Goal: Transaction & Acquisition: Register for event/course

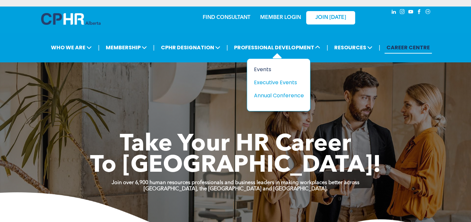
click at [261, 70] on div "Events" at bounding box center [275, 69] width 45 height 8
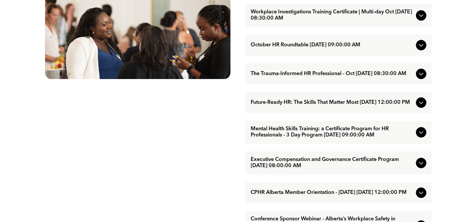
scroll to position [391, 0]
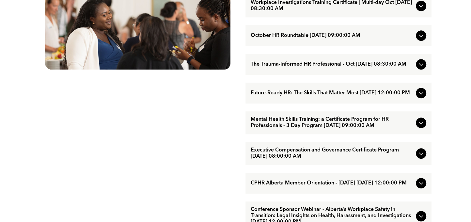
click at [419, 127] on icon at bounding box center [421, 123] width 8 height 8
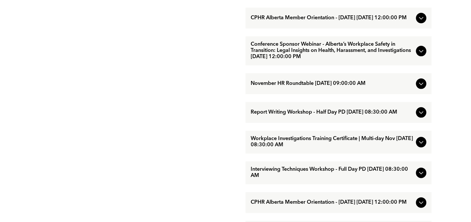
scroll to position [555, 0]
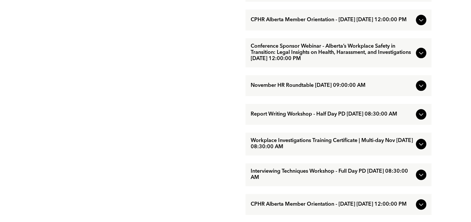
click at [416, 58] on div at bounding box center [421, 53] width 10 height 10
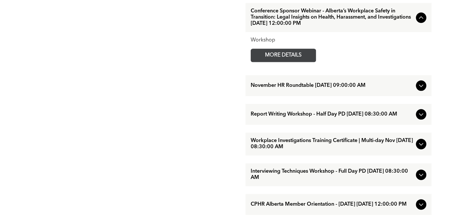
click at [285, 62] on span "MORE DETAILS" at bounding box center [283, 55] width 52 height 13
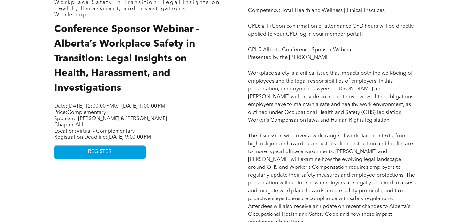
scroll to position [326, 0]
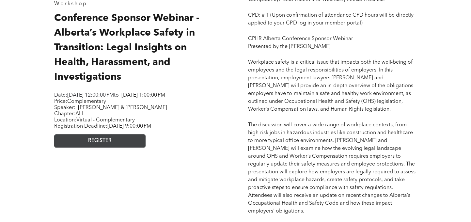
click at [94, 144] on span "REGISTER" at bounding box center [99, 141] width 23 height 6
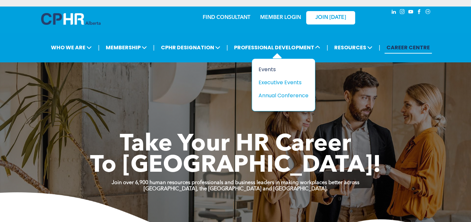
click at [268, 69] on div "Events" at bounding box center [280, 69] width 45 height 8
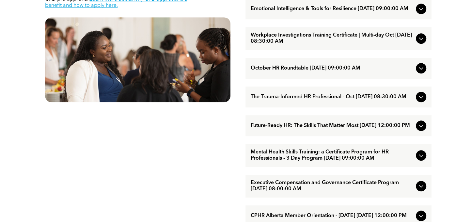
scroll to position [391, 0]
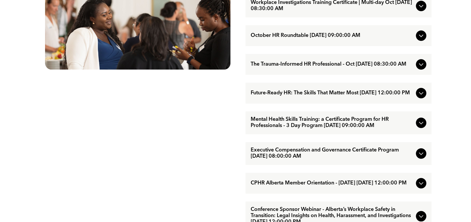
click at [418, 127] on icon at bounding box center [421, 123] width 8 height 8
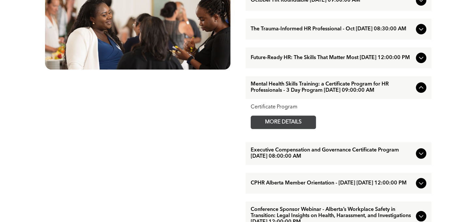
click at [284, 129] on span "MORE DETAILS" at bounding box center [283, 122] width 52 height 13
